Goal: Understand process/instructions: Learn how to perform a task or action

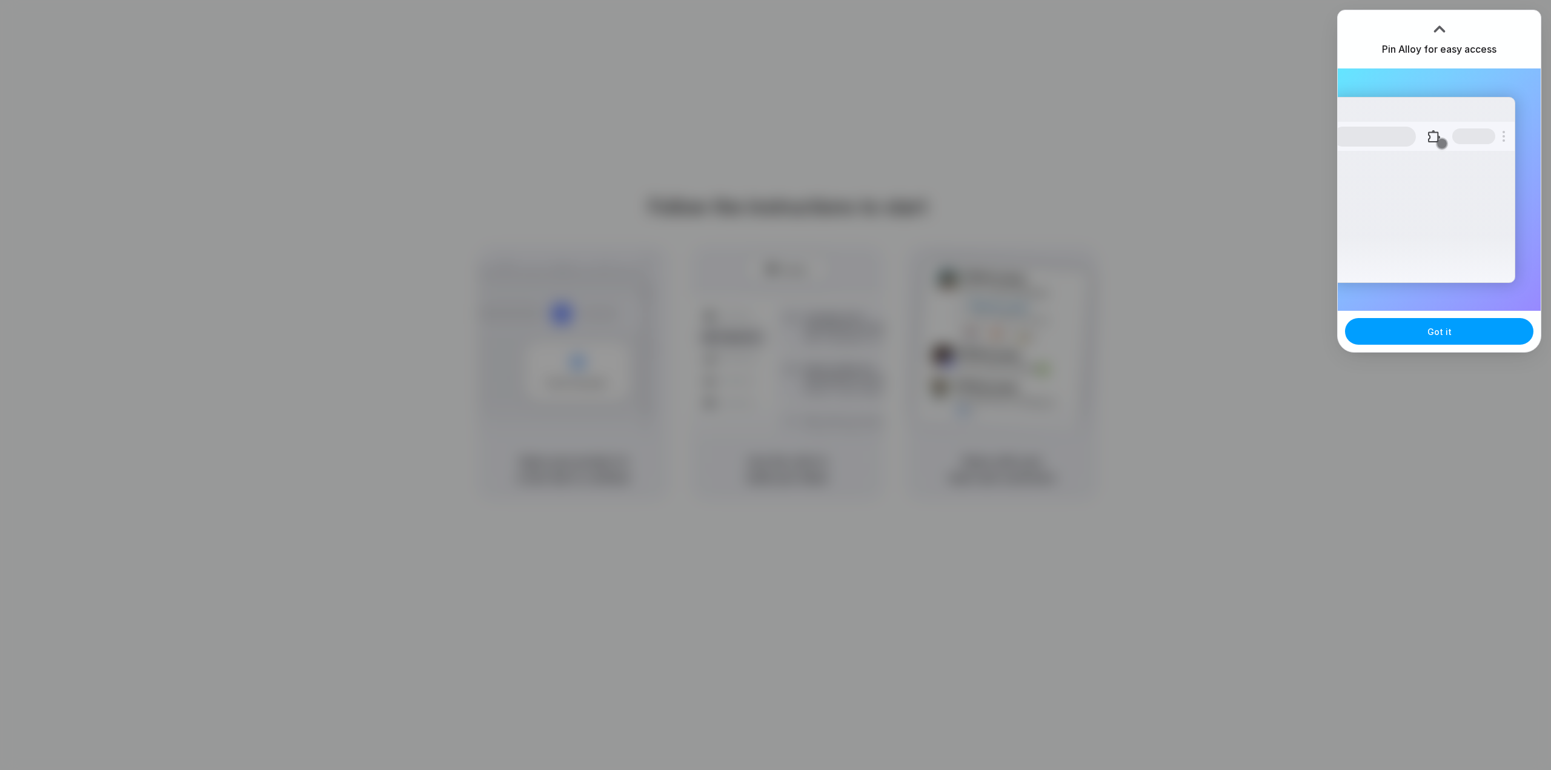
click at [1423, 339] on button "Got it" at bounding box center [1439, 331] width 188 height 27
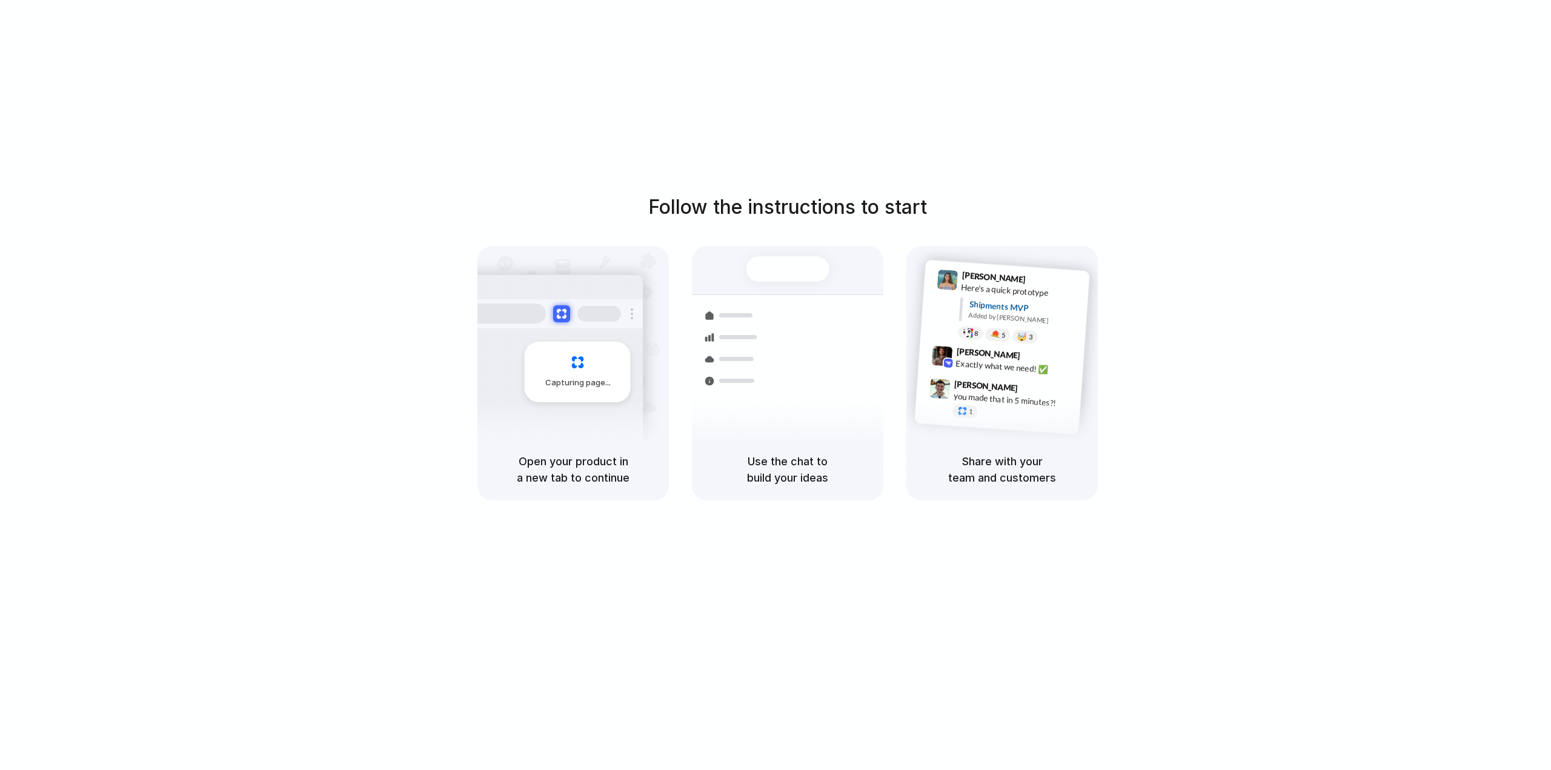
click at [184, 140] on div "Follow the instructions to start Capturing page Open your product in a new tab …" at bounding box center [788, 397] width 1576 height 794
click at [1232, 460] on div "Follow the instructions to start Capturing page Open your product in a new tab …" at bounding box center [787, 347] width 1551 height 308
